Goal: Find specific page/section: Find specific page/section

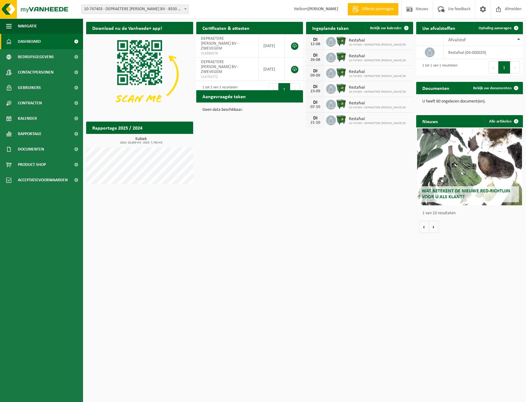
click at [184, 10] on span at bounding box center [185, 9] width 6 height 8
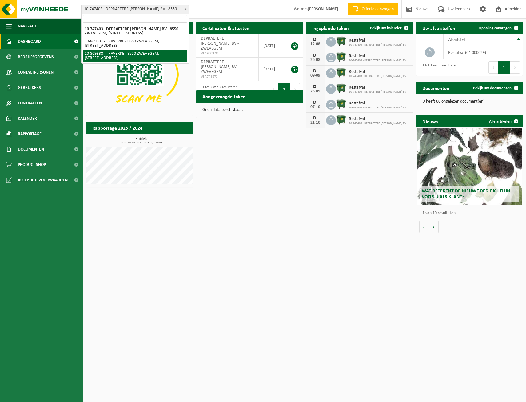
select select "104115"
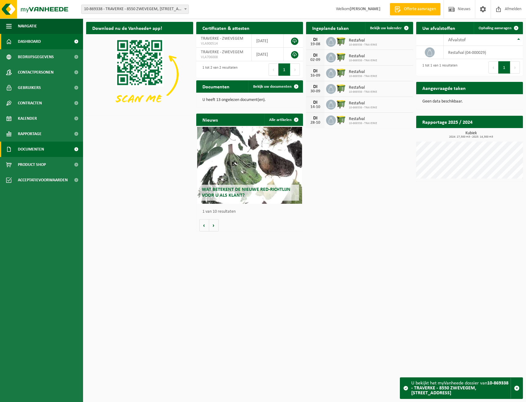
click at [32, 147] on span "Documenten" at bounding box center [31, 148] width 26 height 15
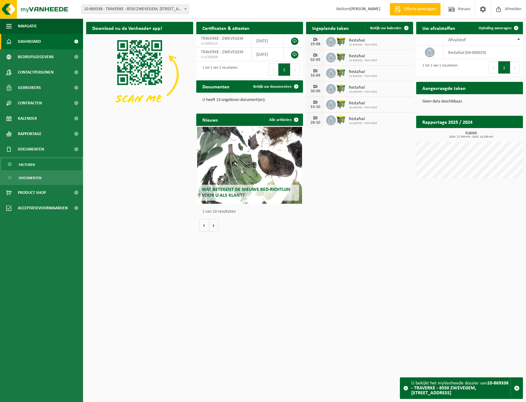
click at [32, 166] on span "Facturen" at bounding box center [27, 165] width 16 height 12
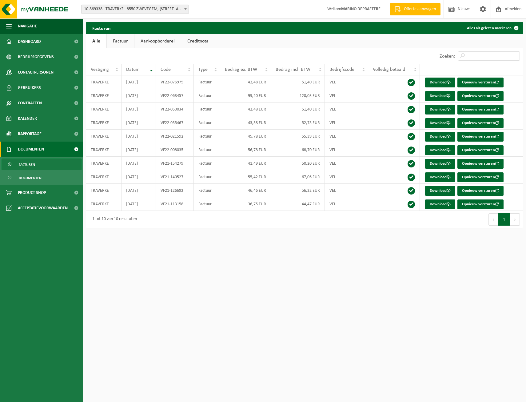
click at [34, 165] on span "Facturen" at bounding box center [27, 165] width 16 height 12
click at [117, 41] on link "Factuur" at bounding box center [120, 41] width 27 height 14
click at [39, 177] on span "Documenten" at bounding box center [30, 178] width 23 height 12
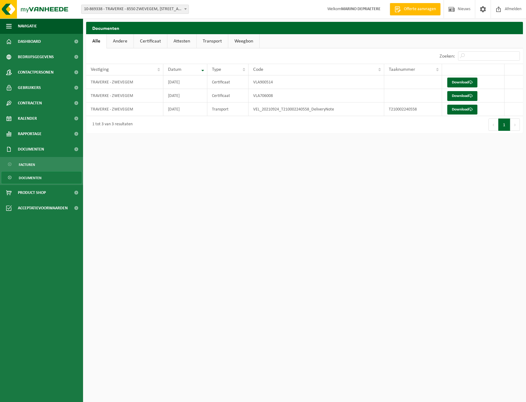
click at [186, 7] on span at bounding box center [185, 9] width 6 height 8
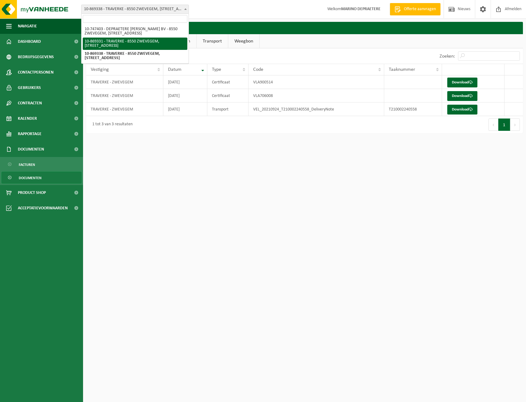
select select "104113"
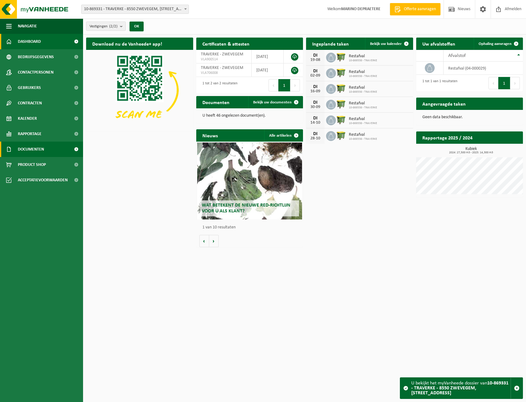
click at [33, 150] on span "Documenten" at bounding box center [31, 148] width 26 height 15
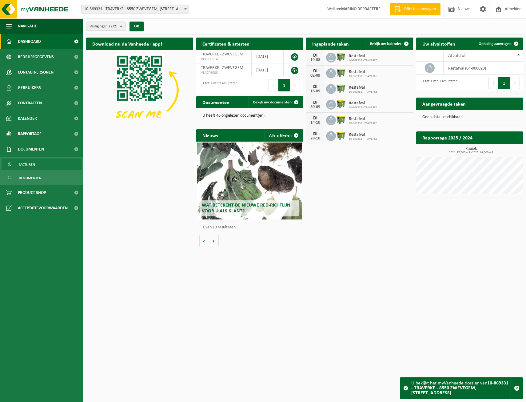
click at [32, 163] on span "Facturen" at bounding box center [27, 165] width 16 height 12
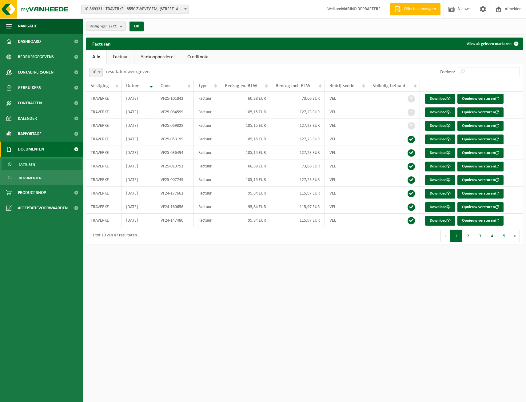
click at [141, 8] on span "10-869331 - TRAVERKE - 8550 ZWEVEGEM, [STREET_ADDRESS]" at bounding box center [135, 9] width 107 height 9
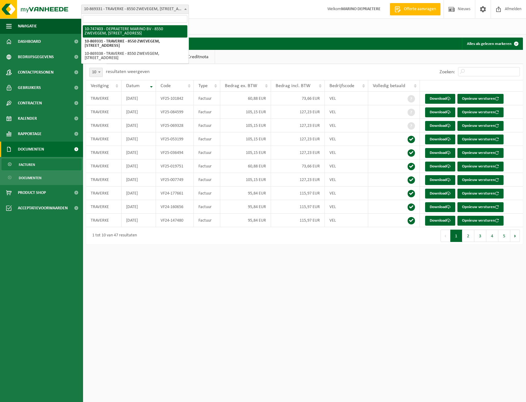
select select "23386"
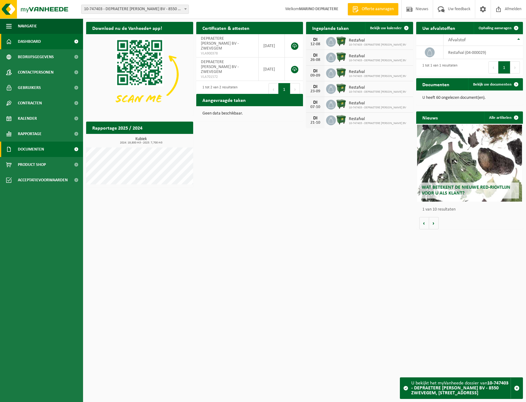
click at [43, 151] on span "Documenten" at bounding box center [31, 148] width 26 height 15
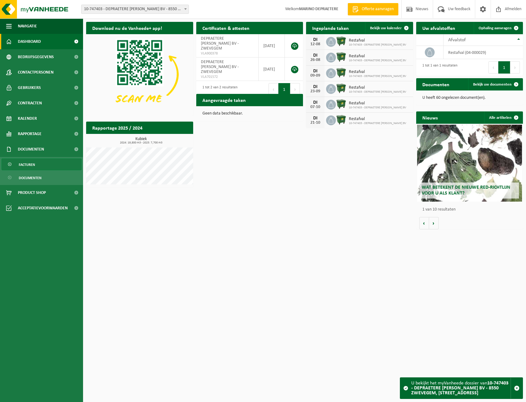
click at [35, 163] on link "Facturen" at bounding box center [42, 164] width 80 height 12
